Goal: Information Seeking & Learning: Find specific fact

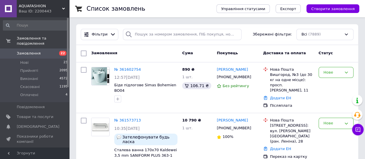
drag, startPoint x: 126, startPoint y: 69, endPoint x: 131, endPoint y: 72, distance: 5.5
click at [126, 69] on link "№ 361602754" at bounding box center [127, 69] width 27 height 4
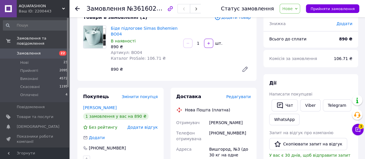
scroll to position [58, 0]
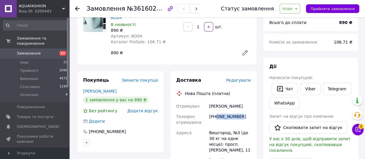
drag, startPoint x: 238, startPoint y: 117, endPoint x: 217, endPoint y: 117, distance: 21.7
click at [217, 117] on div "[PHONE_NUMBER]" at bounding box center [230, 120] width 44 height 16
copy div "0960589050"
drag, startPoint x: 242, startPoint y: 105, endPoint x: 207, endPoint y: 107, distance: 35.3
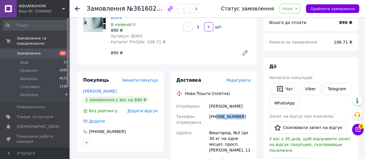
copy div "Отримувач [PERSON_NAME]"
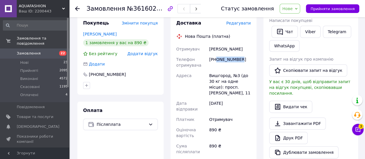
scroll to position [116, 0]
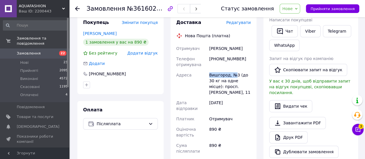
drag, startPoint x: 210, startPoint y: 75, endPoint x: 234, endPoint y: 75, distance: 23.7
click at [234, 75] on div "Вишгород, №3 (до 30 кг на одне місце): просп. [PERSON_NAME], 11" at bounding box center [230, 84] width 44 height 28
copy div "Вишгород, №"
